Goal: Task Accomplishment & Management: Use online tool/utility

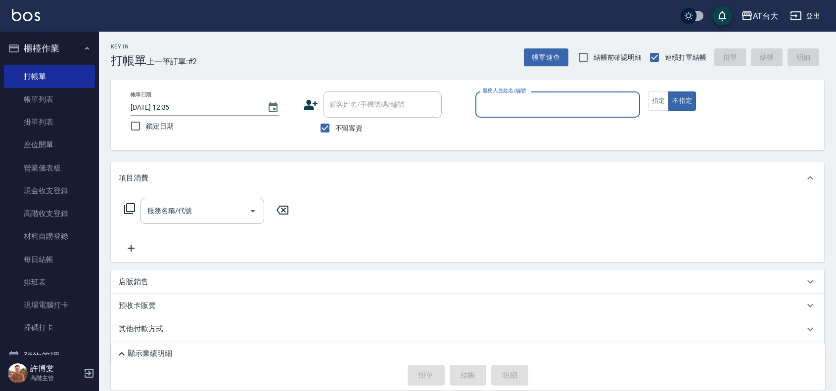
click at [512, 114] on div "服務人員姓名/編號" at bounding box center [557, 105] width 165 height 26
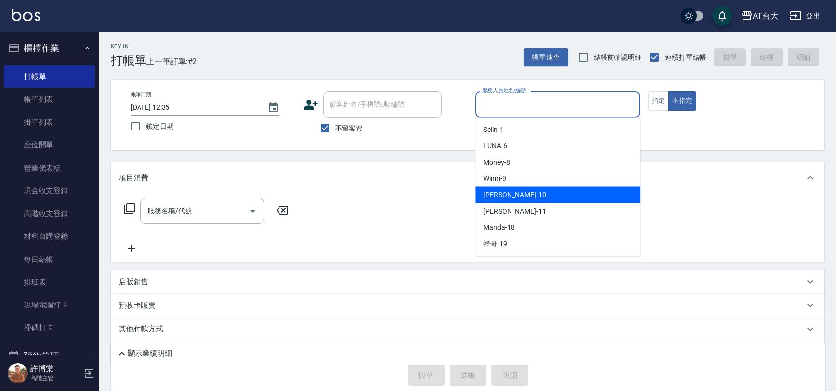
click at [538, 202] on div "JOJO -10" at bounding box center [557, 195] width 165 height 16
type input "JOJO-10"
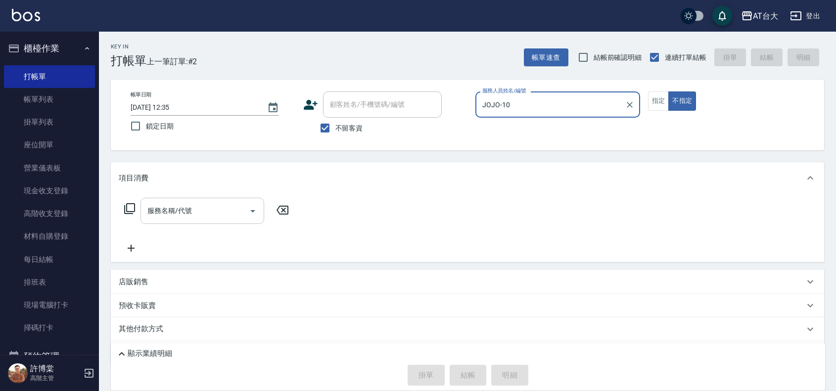
click at [190, 208] on input "服務名稱/代號" at bounding box center [195, 210] width 100 height 17
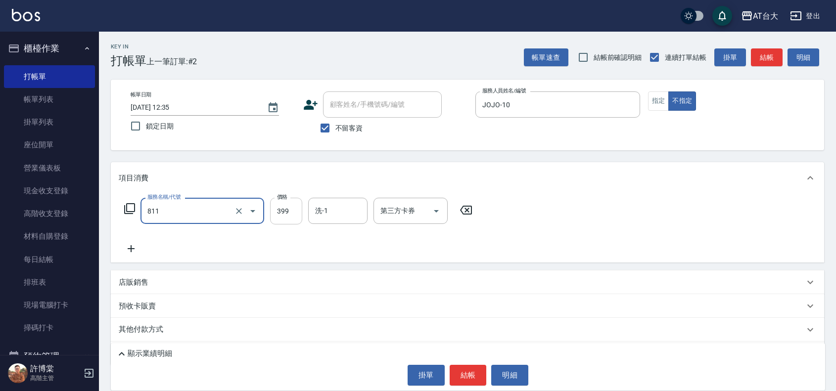
type input "洗+剪(811)"
click at [290, 206] on input "399" at bounding box center [286, 211] width 32 height 27
type input "450"
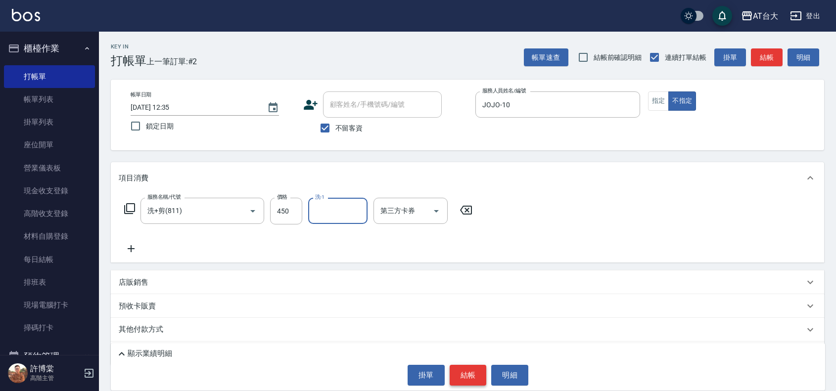
click at [459, 366] on button "結帳" at bounding box center [468, 375] width 37 height 21
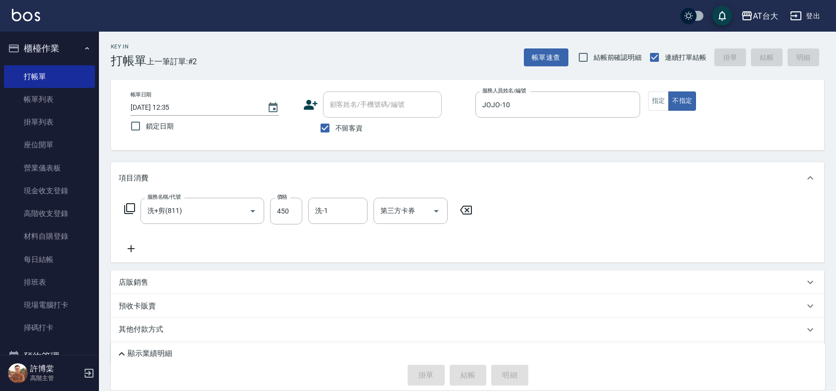
type input "[DATE] 13:32"
